Goal: Check status: Check status

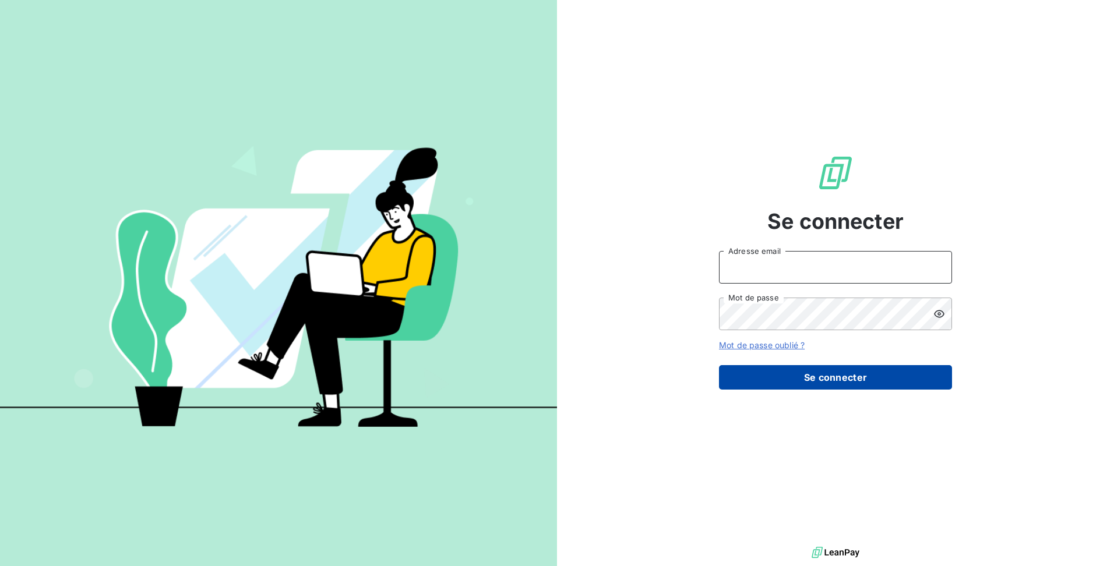
type input "[EMAIL_ADDRESS][DOMAIN_NAME]"
click at [882, 386] on button "Se connecter" at bounding box center [835, 377] width 233 height 24
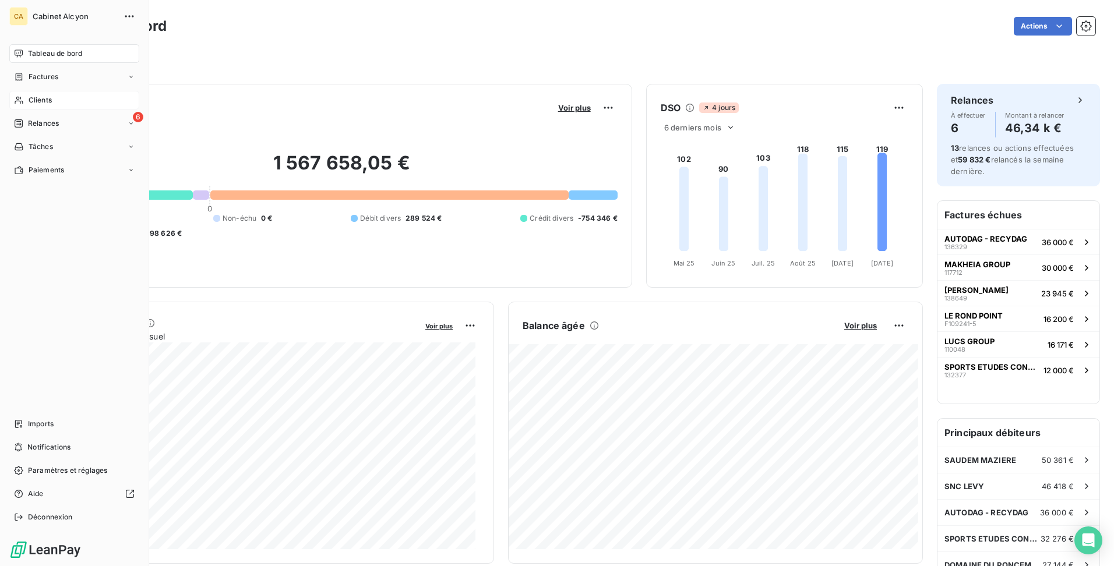
click at [31, 98] on span "Clients" at bounding box center [40, 100] width 23 height 10
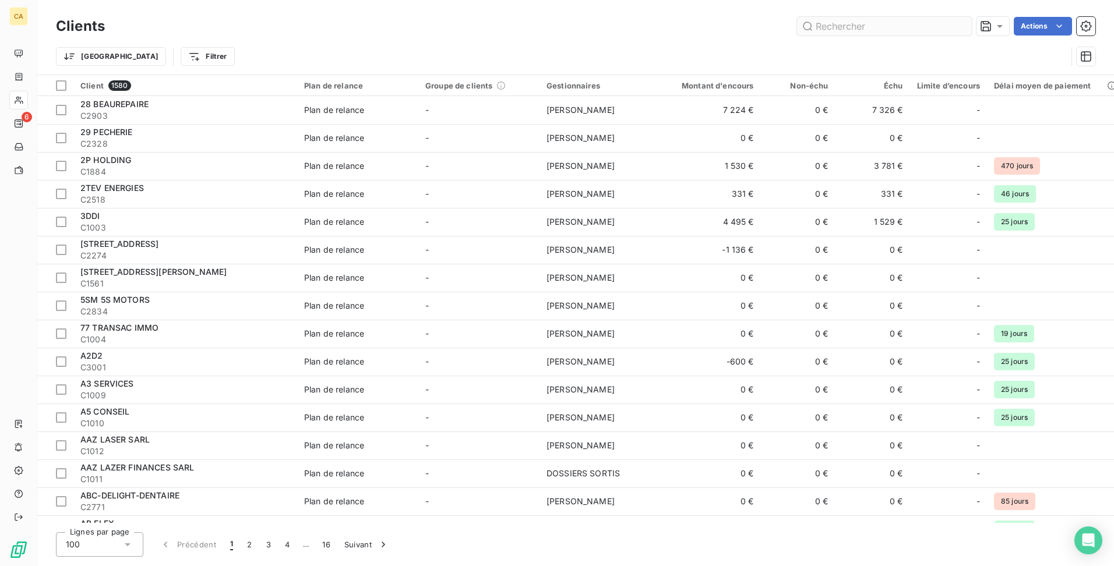
click at [878, 24] on input "text" at bounding box center [884, 26] width 175 height 19
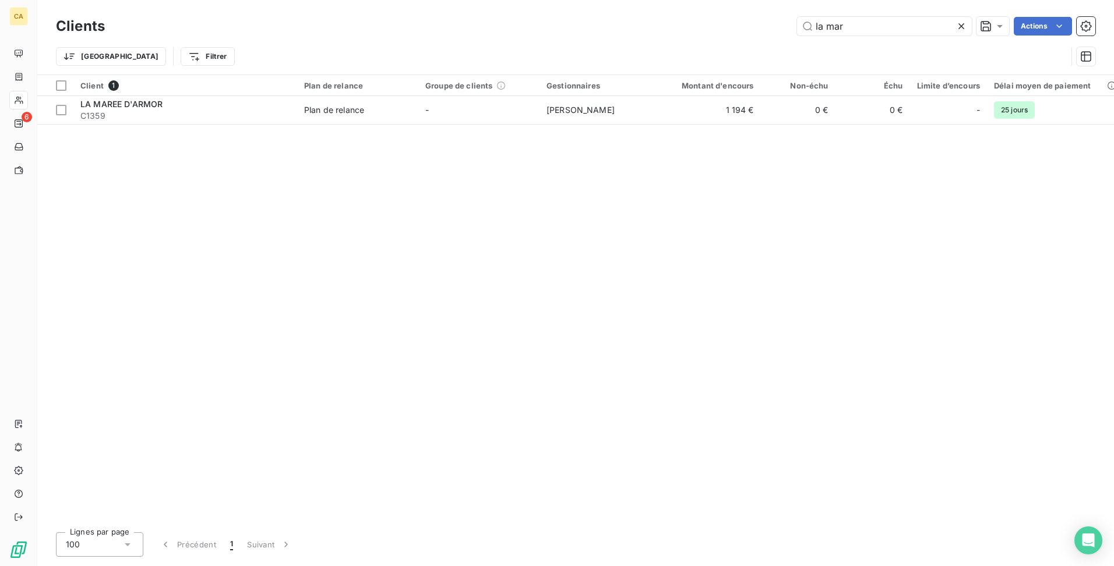
drag, startPoint x: 842, startPoint y: 26, endPoint x: 649, endPoint y: 26, distance: 192.9
click at [649, 26] on div "la mar Actions" at bounding box center [607, 26] width 977 height 19
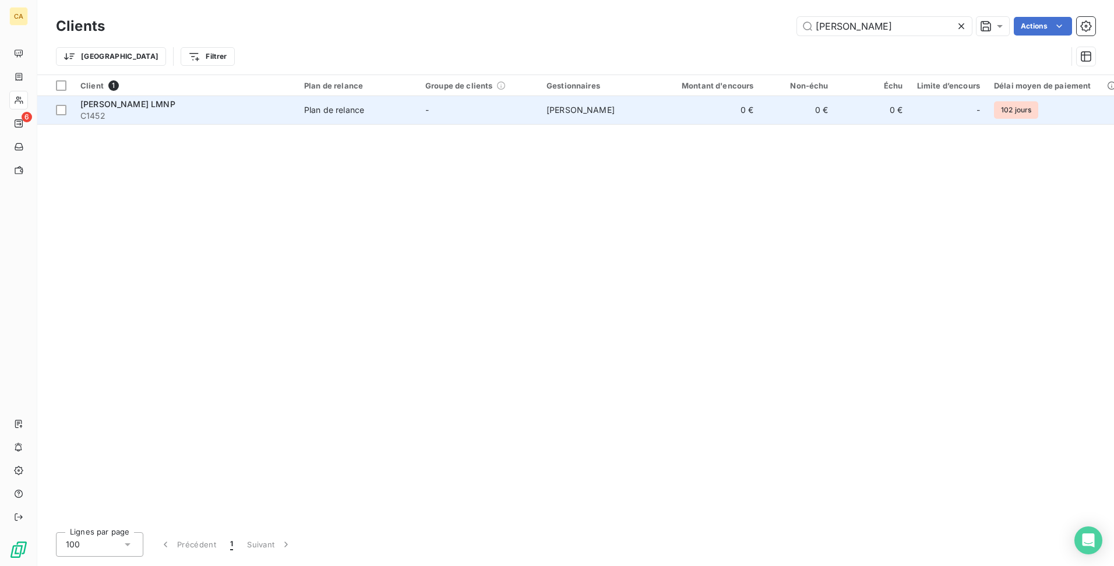
type input "[PERSON_NAME]"
click at [157, 103] on span "[PERSON_NAME] LMNP" at bounding box center [127, 104] width 95 height 10
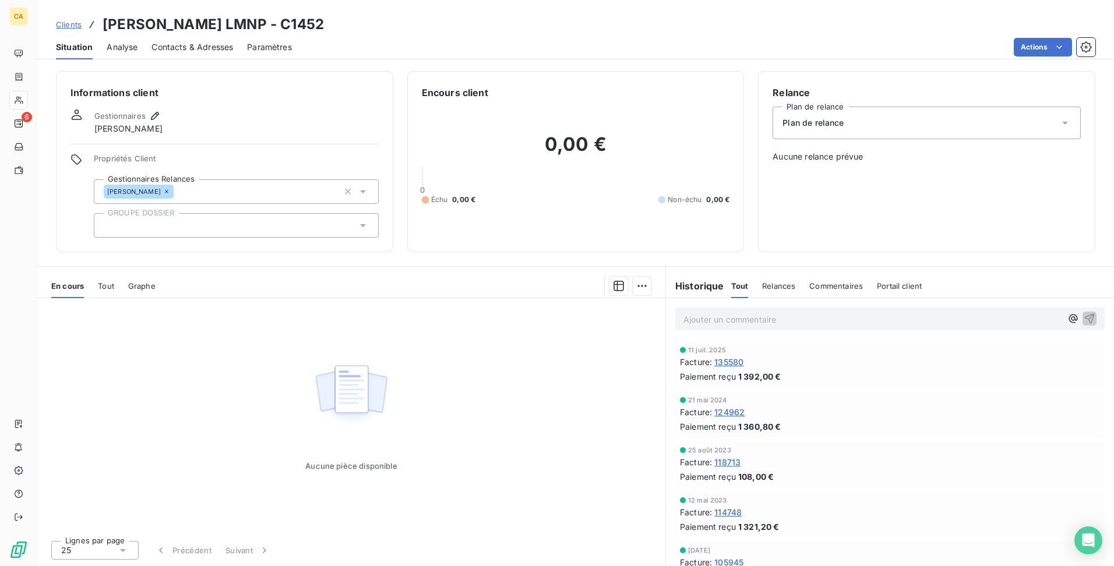
click at [775, 374] on span "1 392,00 €" at bounding box center [759, 377] width 43 height 12
click at [762, 375] on span "1 392,00 €" at bounding box center [759, 377] width 43 height 12
click at [101, 283] on span "Tout" at bounding box center [106, 285] width 16 height 9
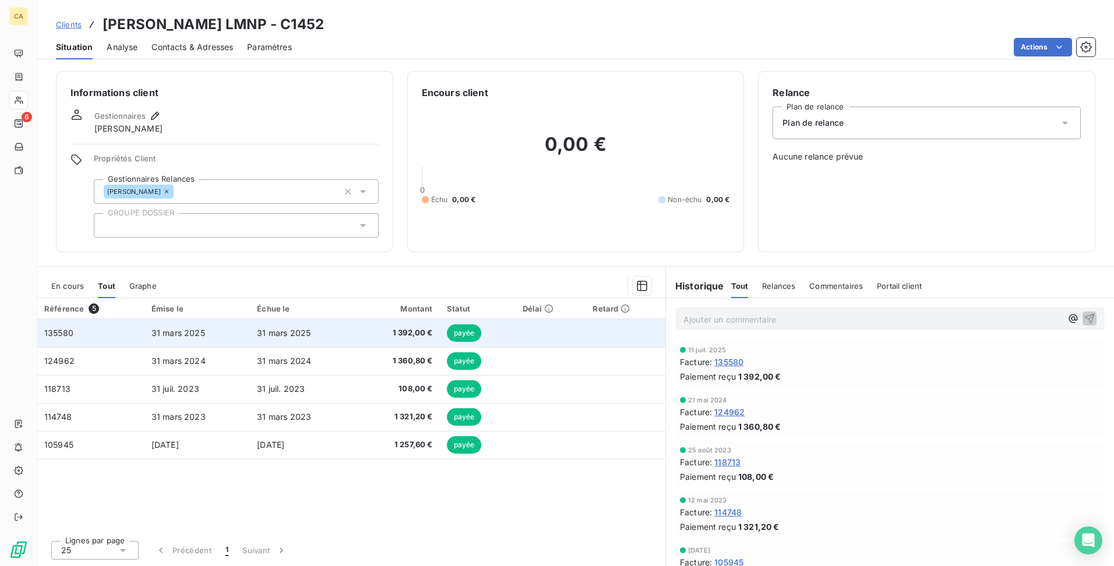
click at [191, 341] on td "31 mars 2025" at bounding box center [197, 333] width 105 height 28
